Goal: Task Accomplishment & Management: Manage account settings

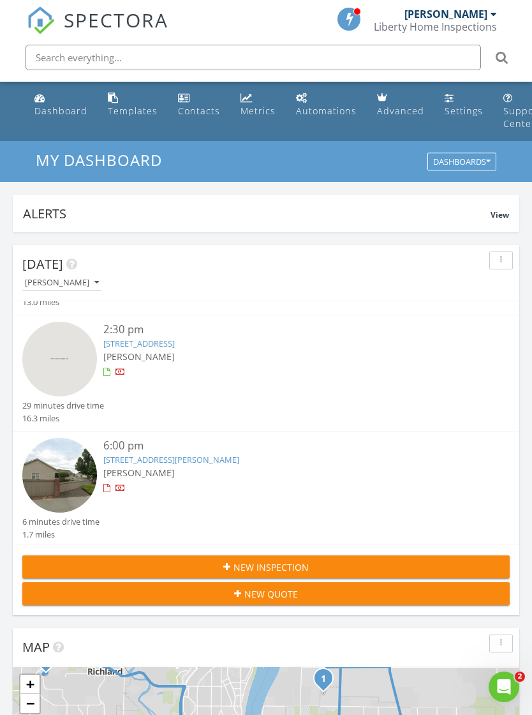
scroll to position [199, 0]
click at [61, 364] on img at bounding box center [59, 359] width 75 height 75
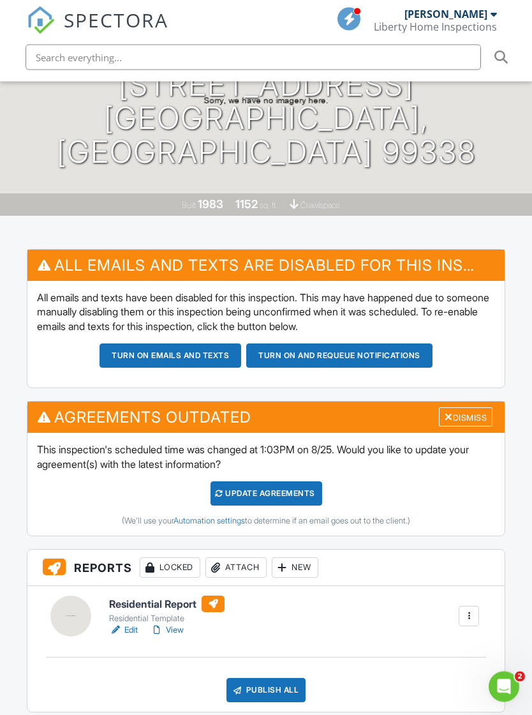
scroll to position [214, 0]
click at [175, 343] on button "Turn on emails and texts" at bounding box center [171, 355] width 142 height 24
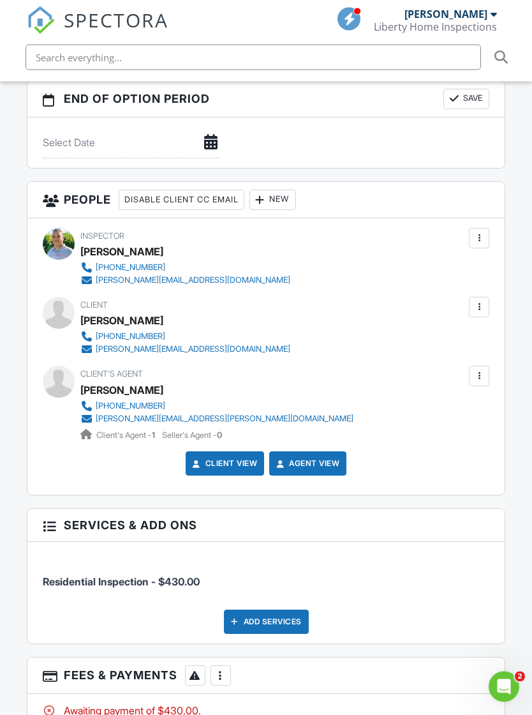
scroll to position [1478, 2]
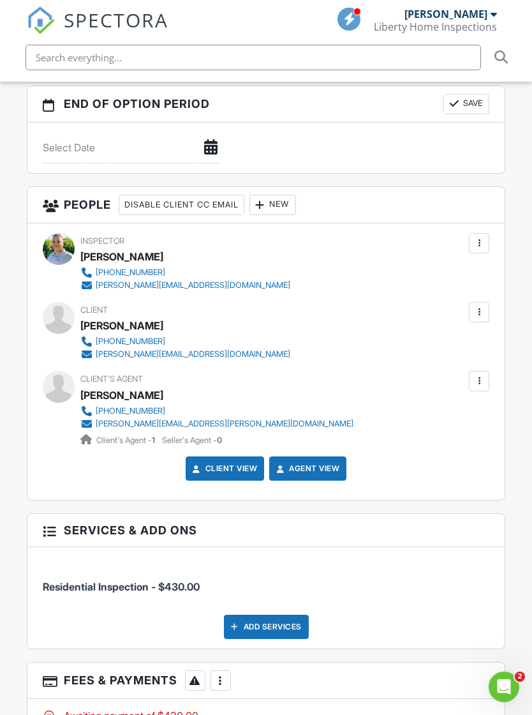
click at [480, 375] on div at bounding box center [479, 381] width 13 height 13
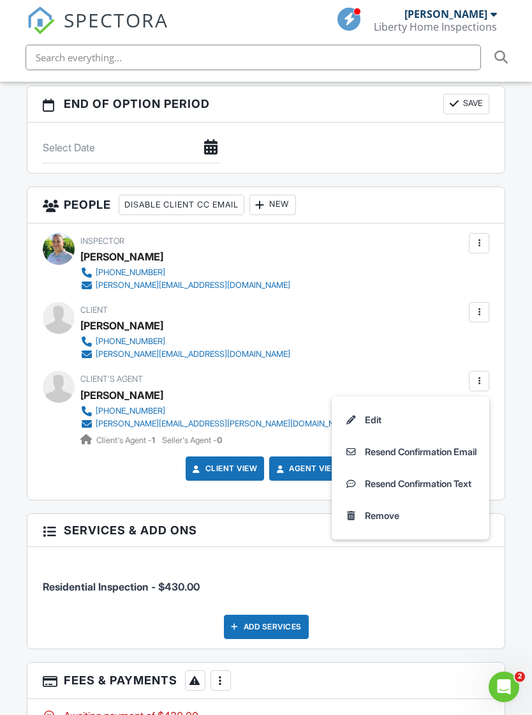
click at [400, 468] on li "Resend Confirmation Text" at bounding box center [410, 484] width 142 height 32
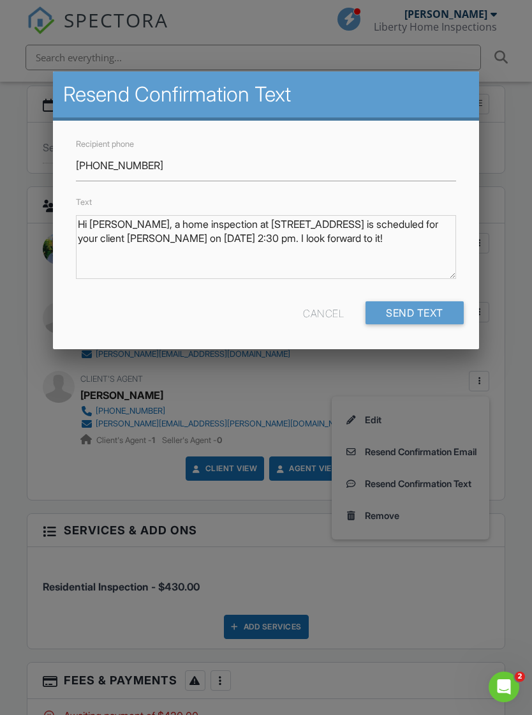
click at [412, 311] on input "Send Text" at bounding box center [415, 312] width 98 height 23
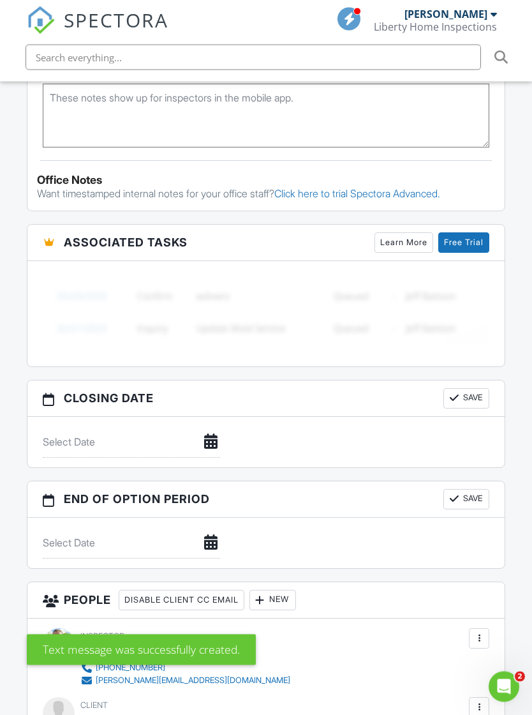
scroll to position [1187, 0]
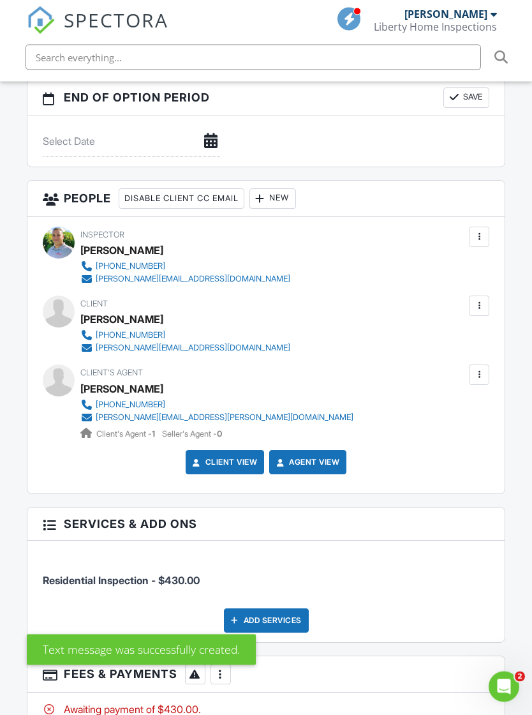
click at [479, 369] on div at bounding box center [479, 375] width 13 height 13
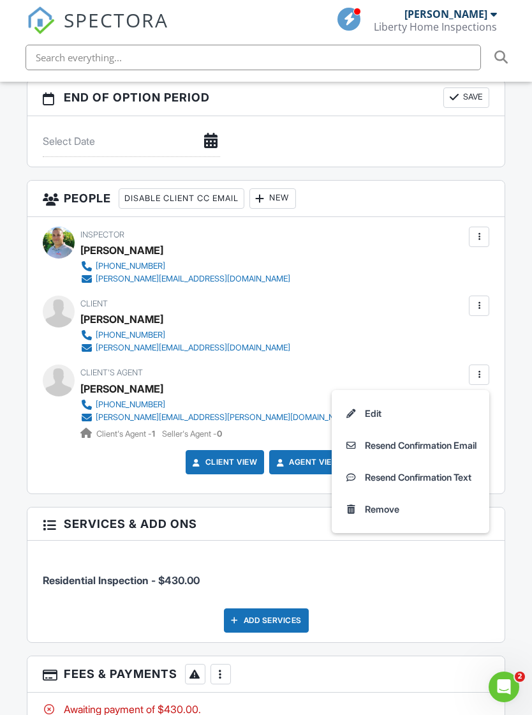
click at [419, 429] on li "Resend Confirmation Email" at bounding box center [410, 445] width 142 height 32
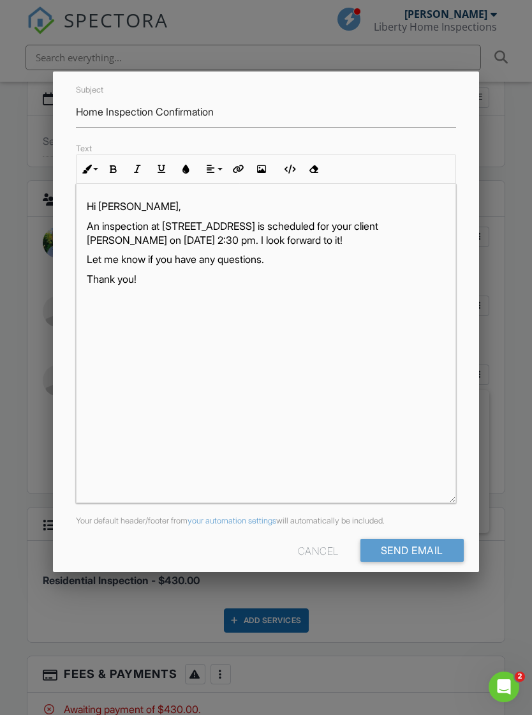
scroll to position [112, 0]
click at [412, 553] on input "Send Email" at bounding box center [412, 550] width 103 height 23
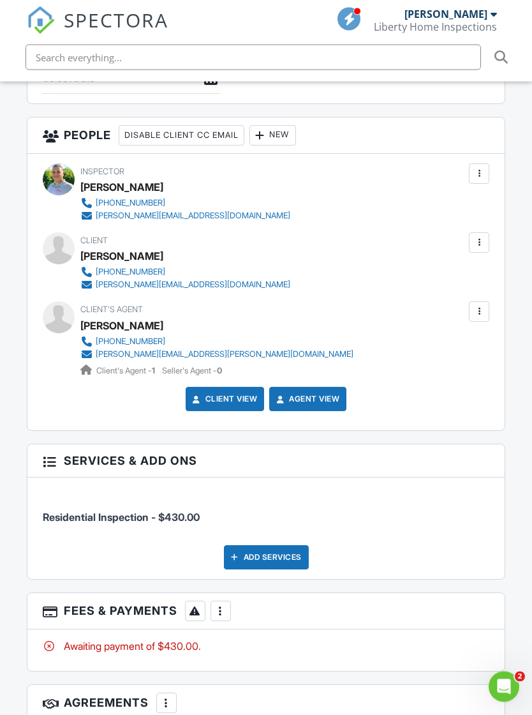
scroll to position [1547, 0]
